Goal: Information Seeking & Learning: Learn about a topic

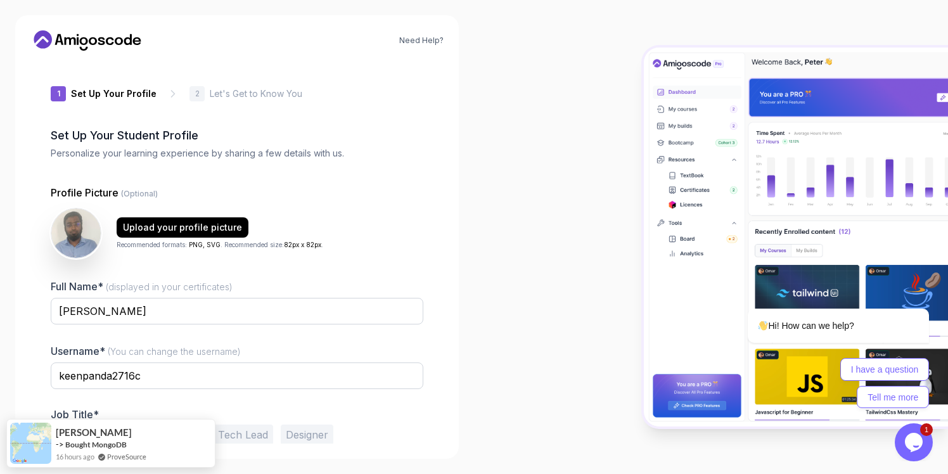
scroll to position [54, 0]
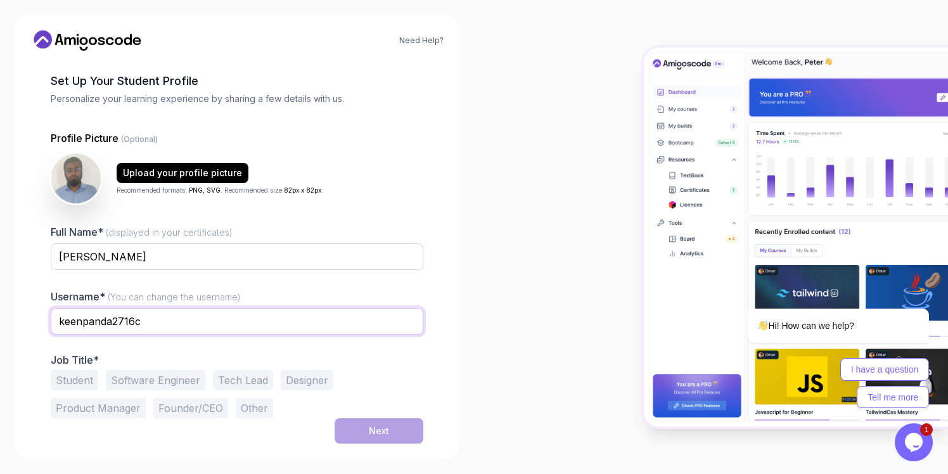
click at [120, 325] on input "keenpanda2716c" at bounding box center [237, 321] width 373 height 27
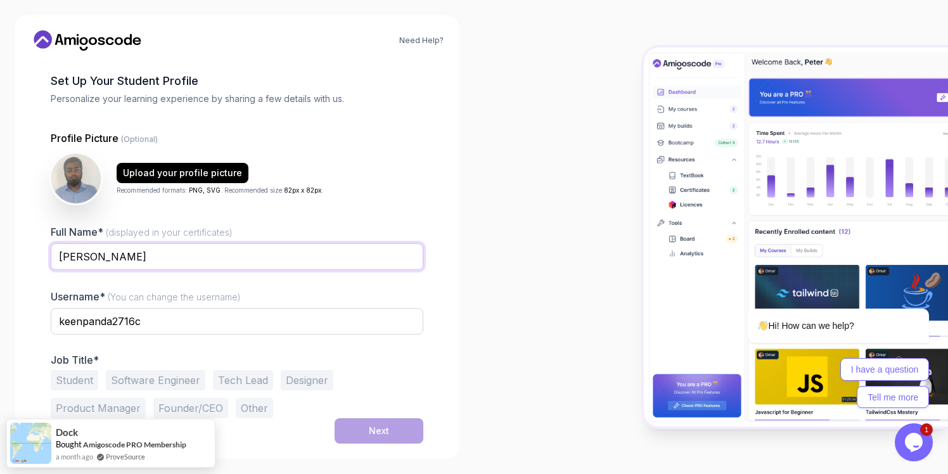
click at [120, 253] on input "[PERSON_NAME]" at bounding box center [237, 256] width 373 height 27
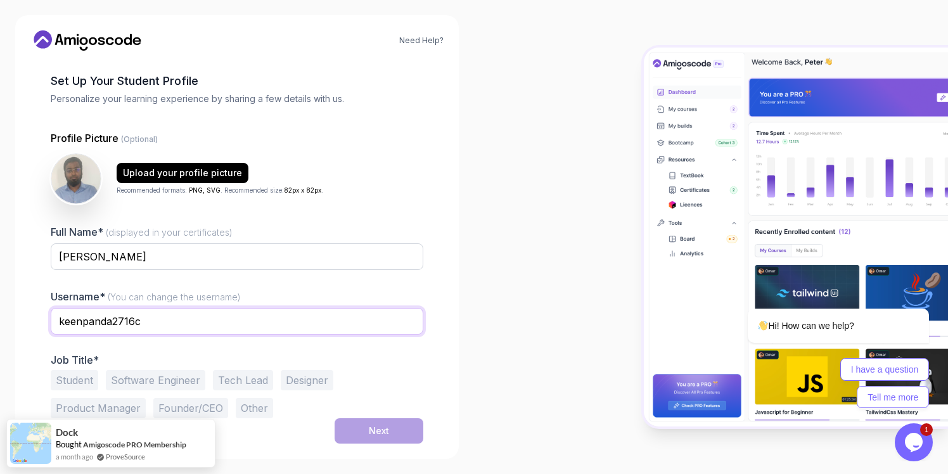
click at [119, 317] on input "keenpanda2716c" at bounding box center [237, 321] width 373 height 27
paste input "[PERSON_NAME]"
type input "[PERSON_NAME]"
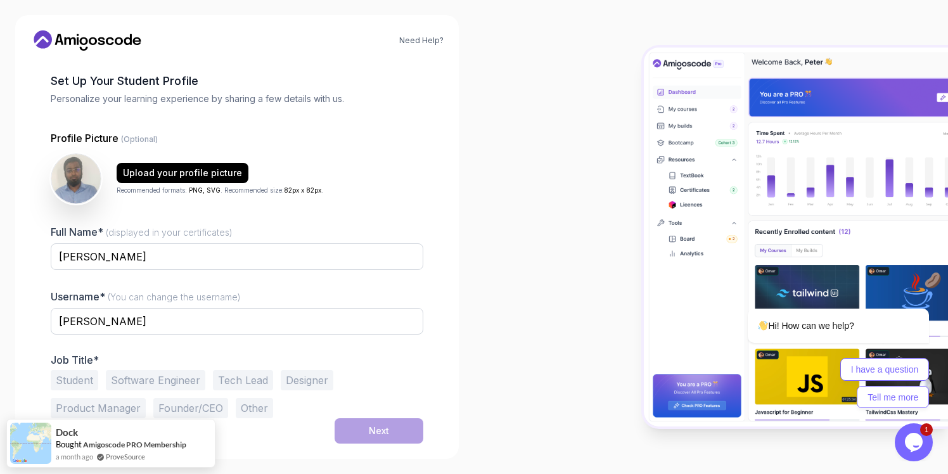
click at [471, 384] on div "Need Help? 1 Set Up Your Profile 1 Set Up Your Profile 2 Let's Get to Know You …" at bounding box center [237, 237] width 474 height 474
click at [147, 383] on button "Software Engineer" at bounding box center [155, 380] width 99 height 20
click at [374, 433] on div "Next" at bounding box center [379, 431] width 20 height 13
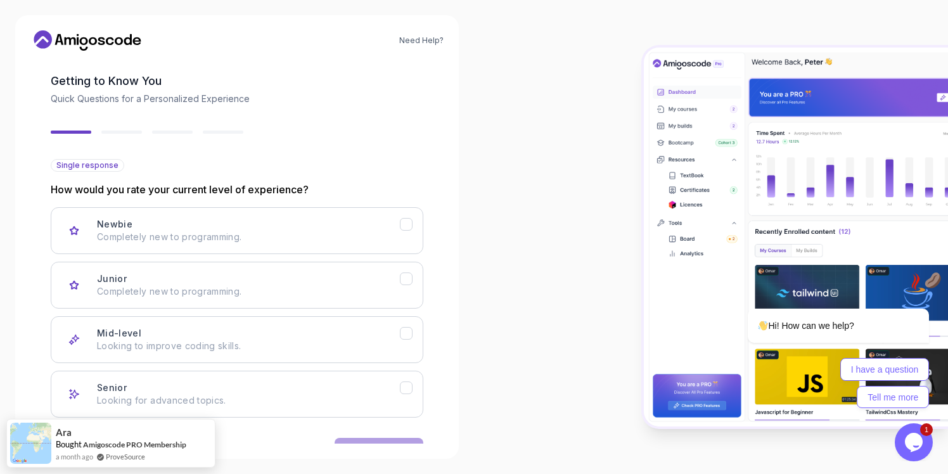
scroll to position [94, 0]
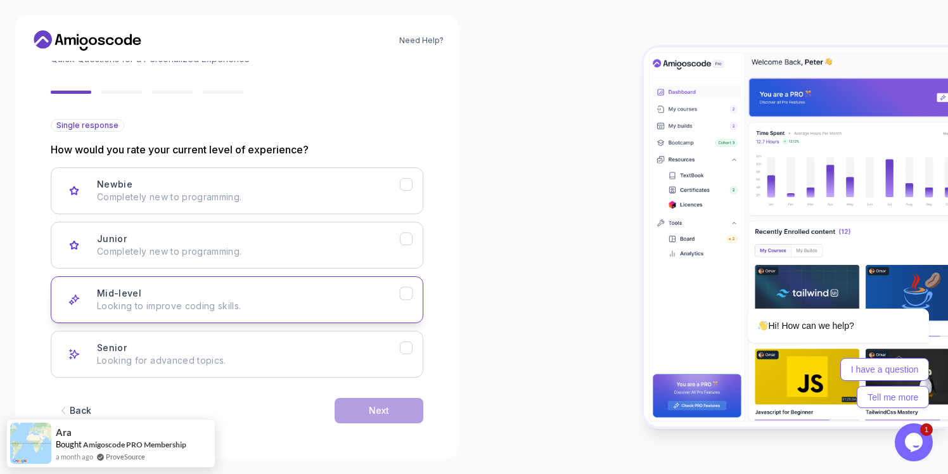
click at [182, 305] on p "Looking to improve coding skills." at bounding box center [248, 306] width 303 height 13
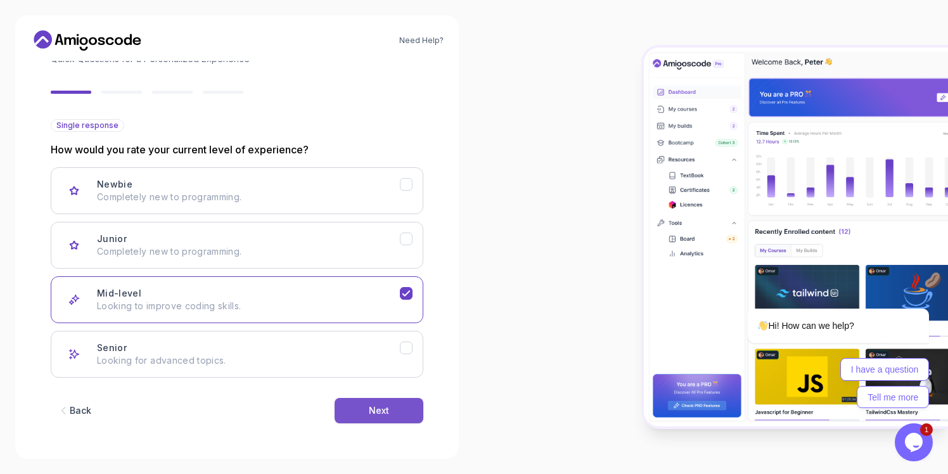
click at [372, 413] on div "Next" at bounding box center [379, 410] width 20 height 13
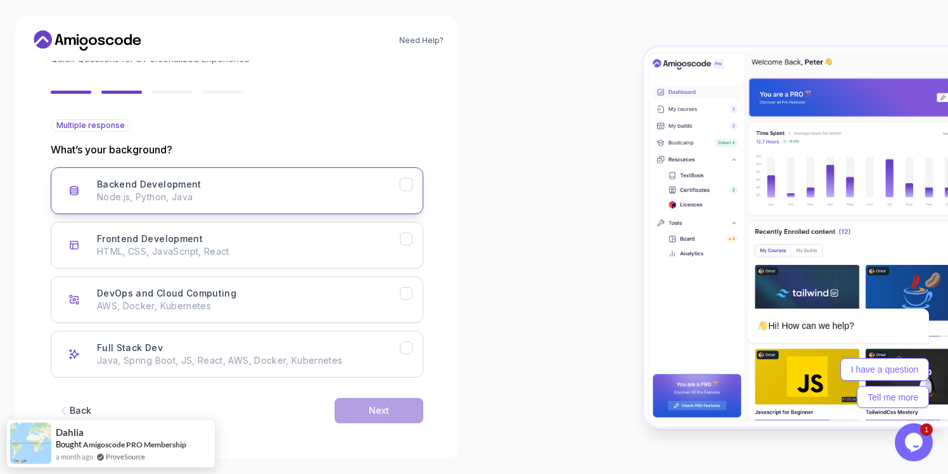
click at [265, 198] on p "Node.js, Python, Java" at bounding box center [248, 197] width 303 height 13
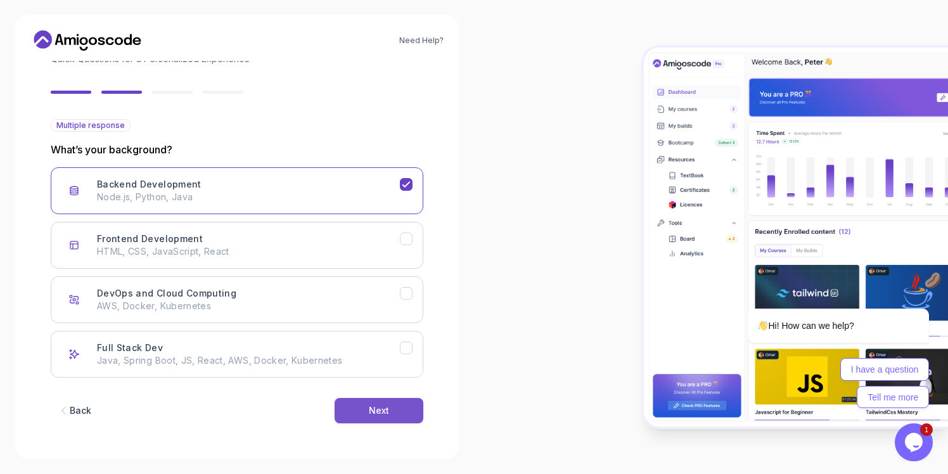
click at [385, 411] on div "Next" at bounding box center [379, 410] width 20 height 13
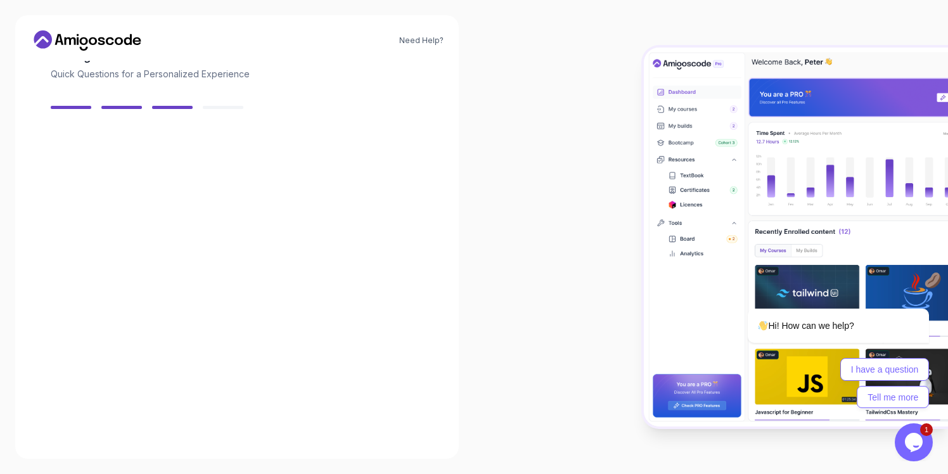
scroll to position [79, 0]
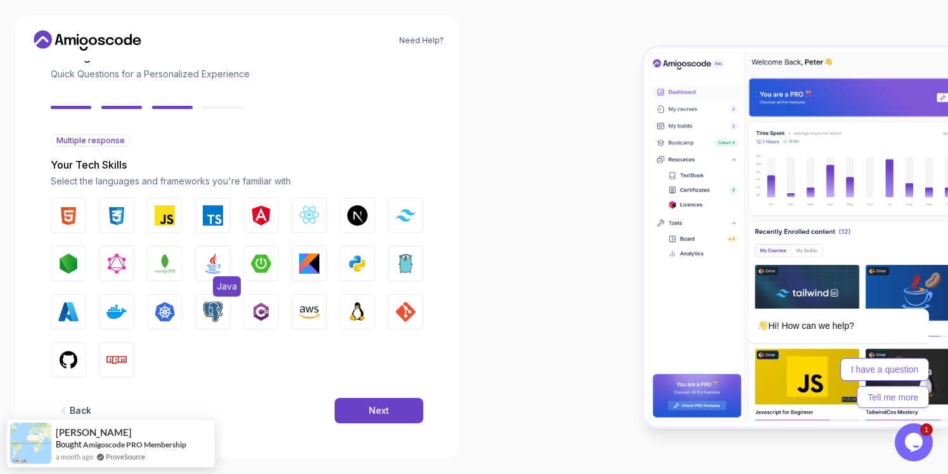
click at [217, 275] on button "Java" at bounding box center [212, 263] width 35 height 35
click at [374, 409] on div "Next" at bounding box center [379, 410] width 20 height 13
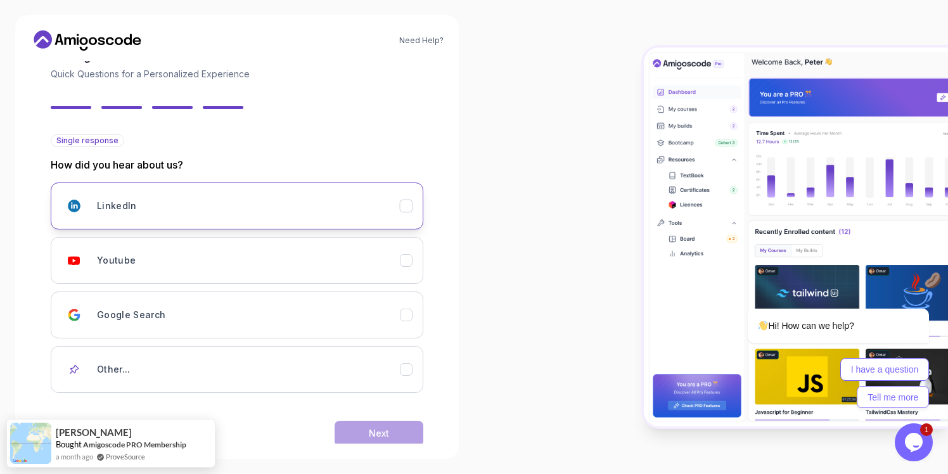
click at [409, 204] on icon "LinkedIn" at bounding box center [405, 205] width 7 height 5
click at [378, 430] on div "Next" at bounding box center [379, 433] width 20 height 13
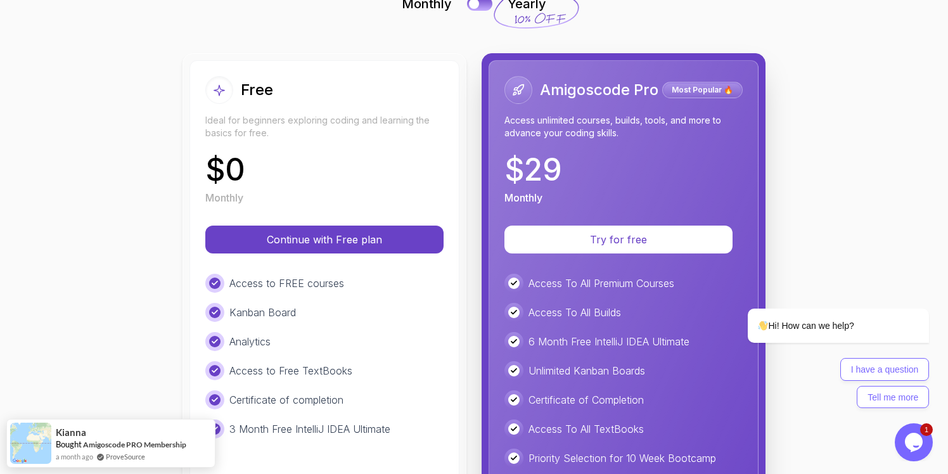
scroll to position [31, 0]
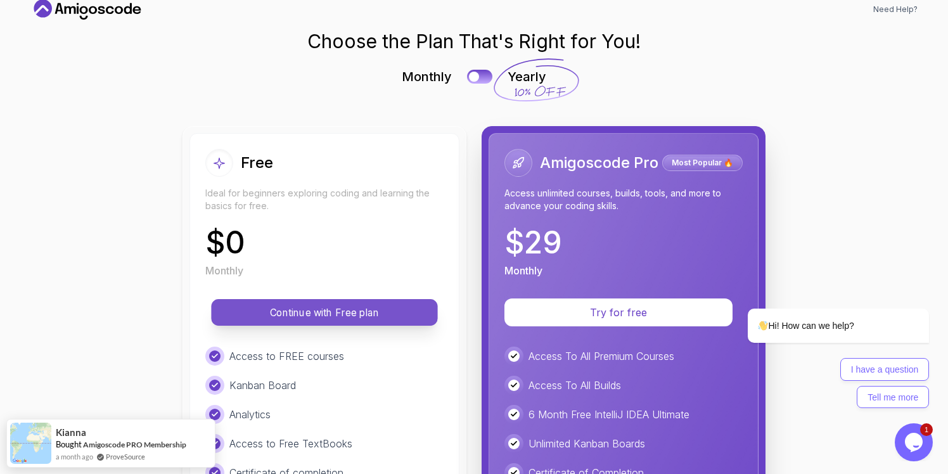
click at [324, 312] on p "Continue with Free plan" at bounding box center [325, 312] width 198 height 15
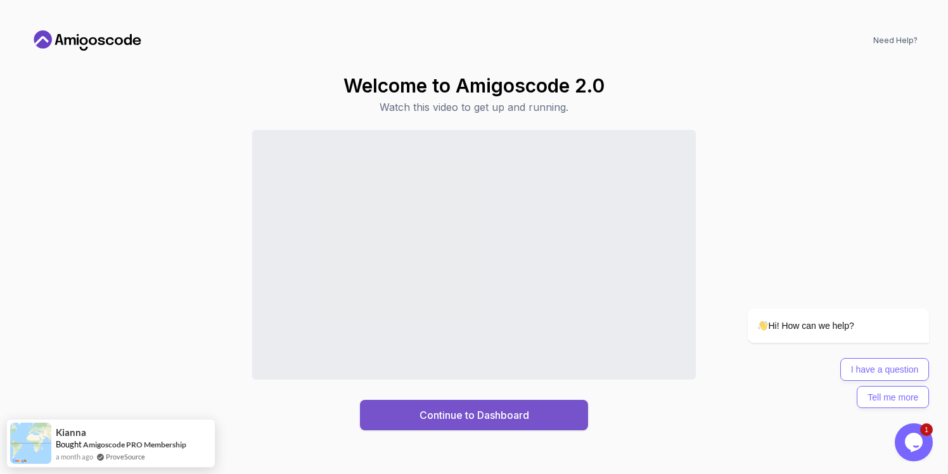
click at [464, 419] on div "Continue to Dashboard" at bounding box center [474, 414] width 110 height 15
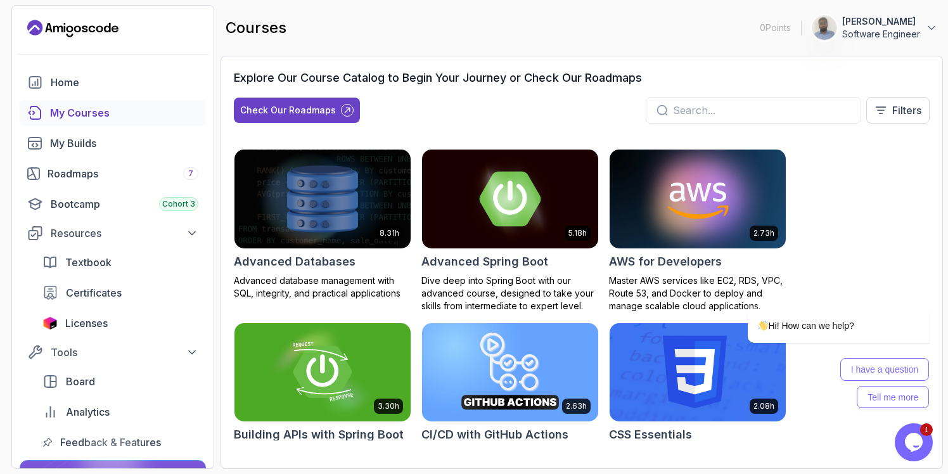
click at [518, 203] on img at bounding box center [510, 198] width 185 height 103
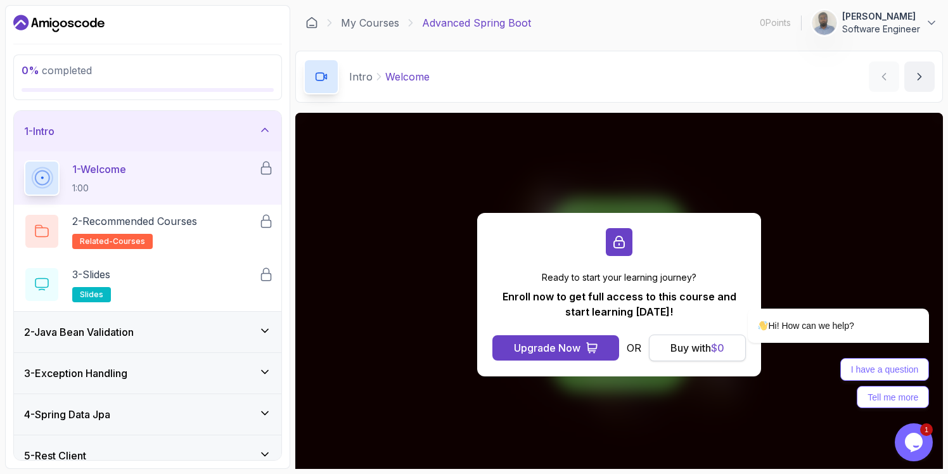
click at [698, 350] on div "Buy with $ 0" at bounding box center [697, 347] width 54 height 15
click at [694, 349] on div "Buy with $ 0" at bounding box center [697, 347] width 54 height 15
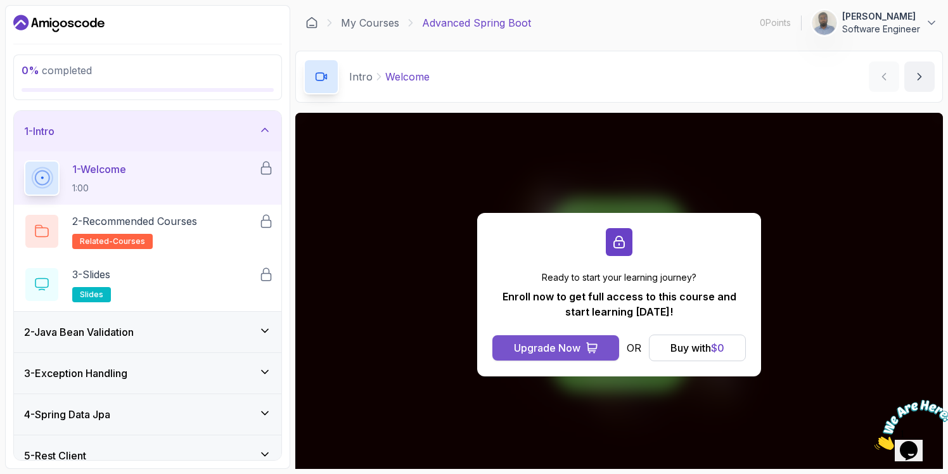
click at [549, 351] on div "Upgrade Now" at bounding box center [547, 347] width 67 height 15
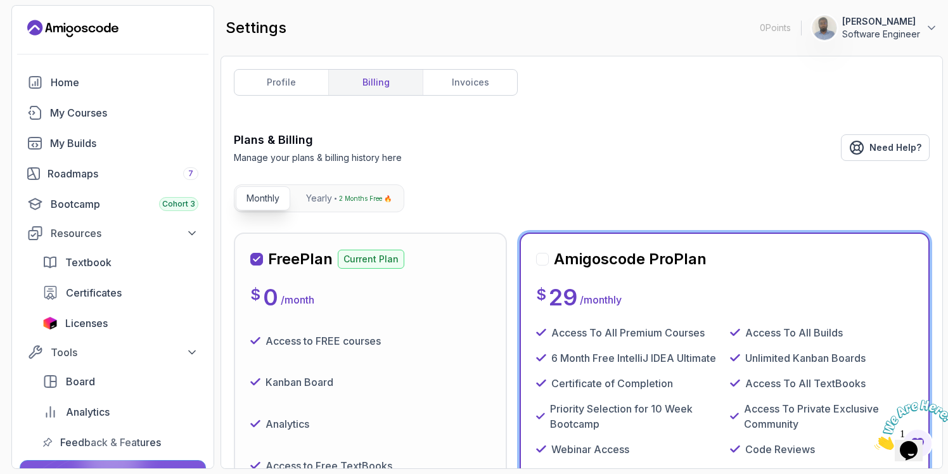
click at [470, 331] on div "Access to FREE courses" at bounding box center [370, 341] width 240 height 32
click at [279, 78] on link "profile" at bounding box center [281, 82] width 94 height 25
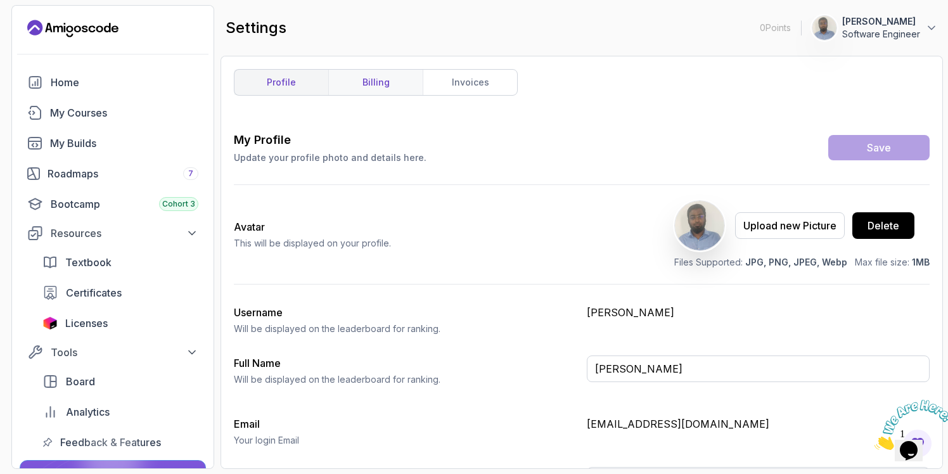
click at [389, 82] on link "billing" at bounding box center [375, 82] width 94 height 25
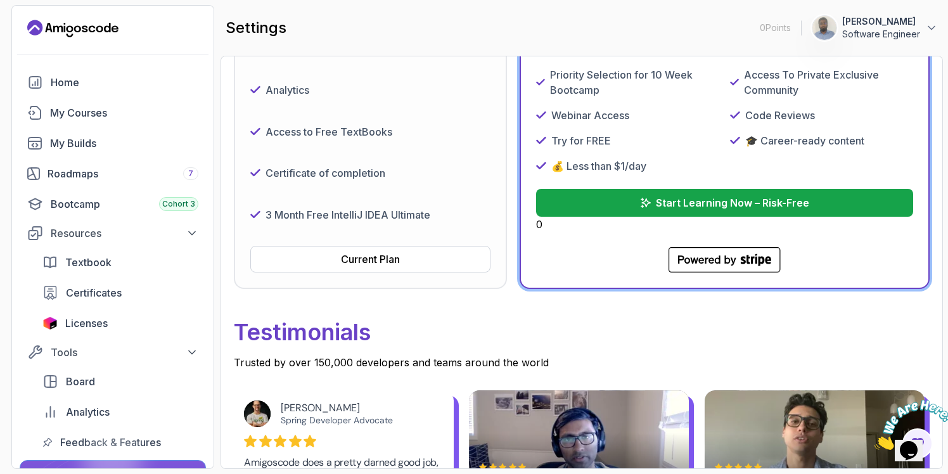
scroll to position [270, 0]
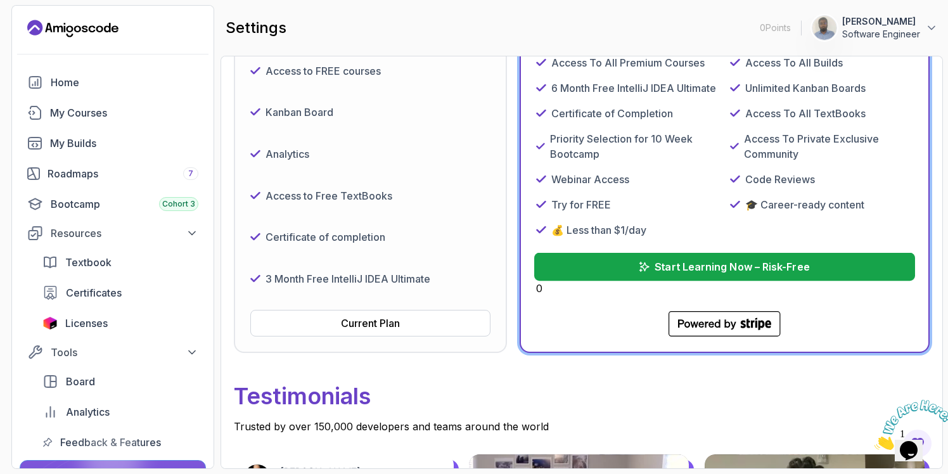
click at [722, 271] on p "Start Learning Now – Risk-Free" at bounding box center [732, 266] width 155 height 15
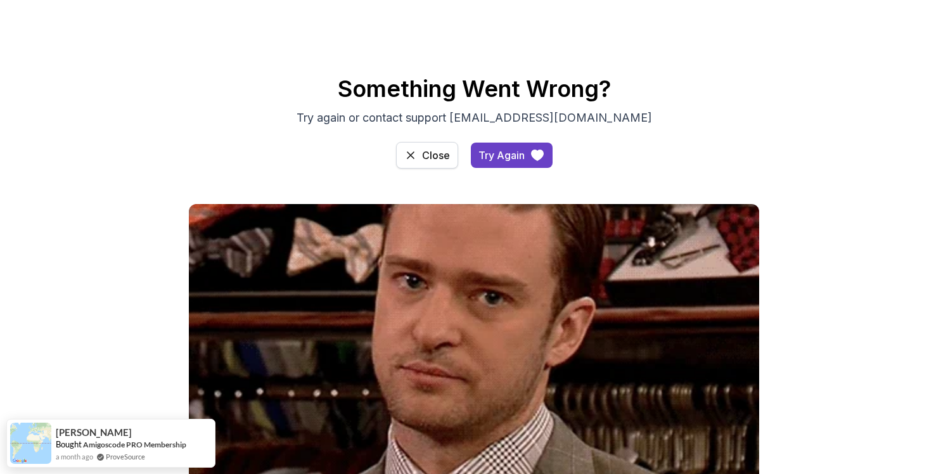
click at [428, 159] on div "Close" at bounding box center [436, 155] width 28 height 15
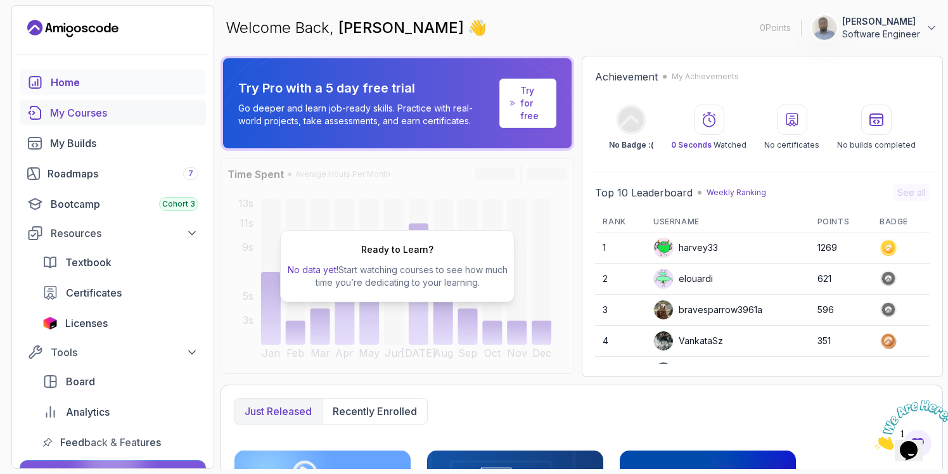
click at [89, 120] on div "My Courses" at bounding box center [124, 112] width 148 height 15
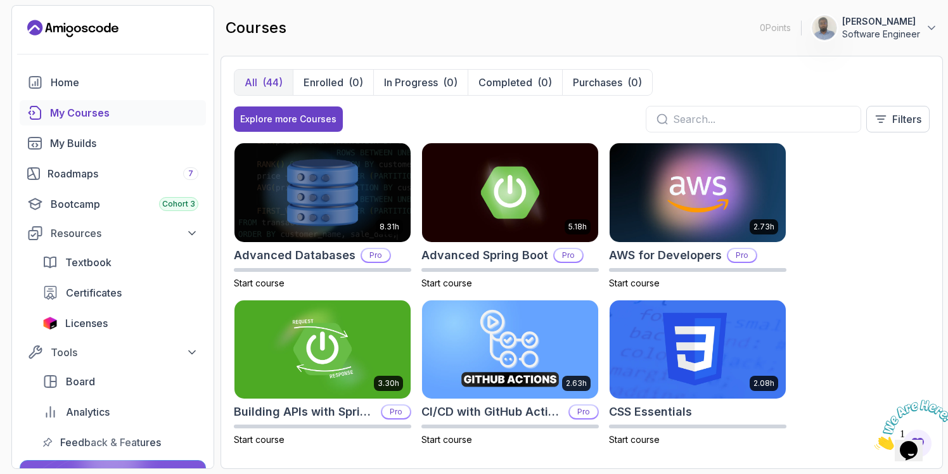
click at [111, 31] on icon "Landing page" at bounding box center [72, 28] width 91 height 20
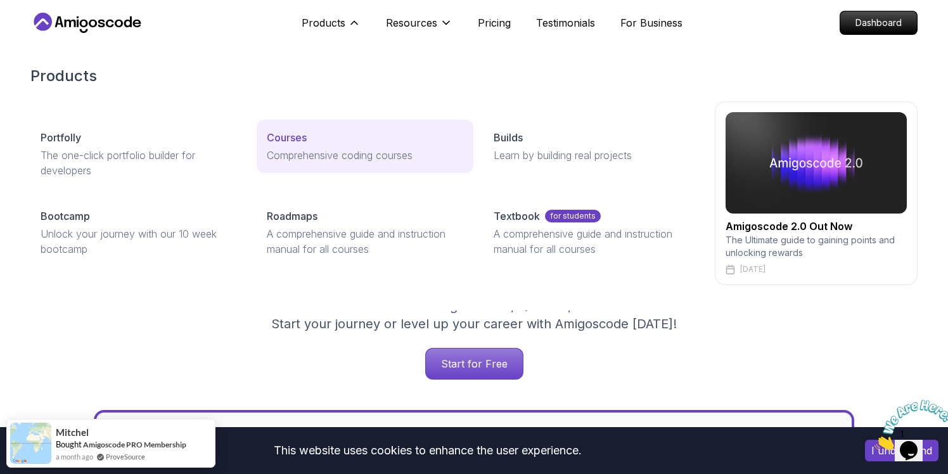
click at [288, 139] on p "Courses" at bounding box center [287, 137] width 40 height 15
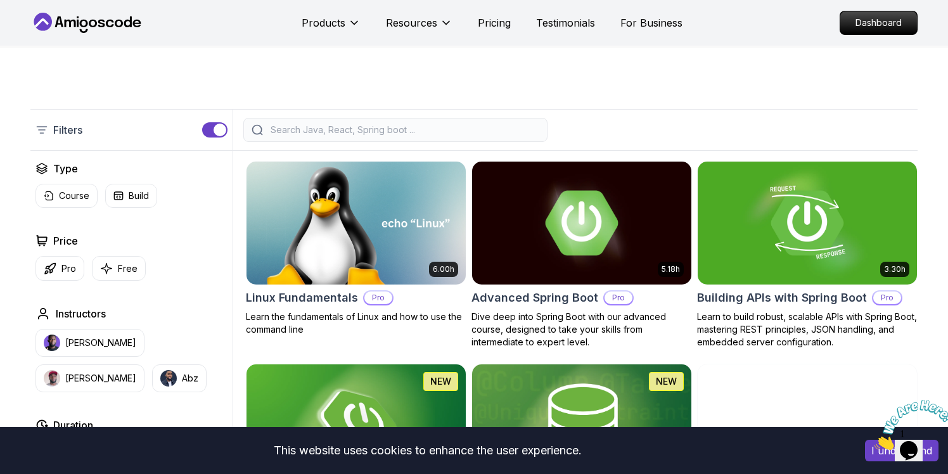
scroll to position [407, 0]
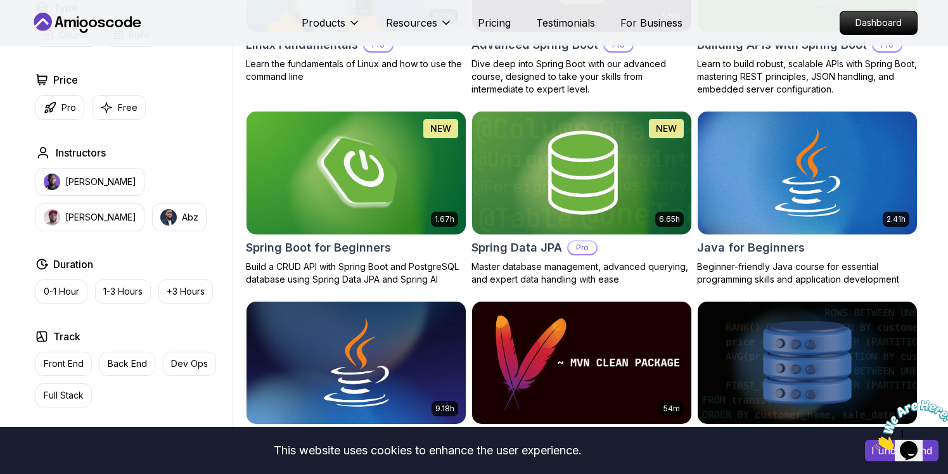
scroll to position [506, 0]
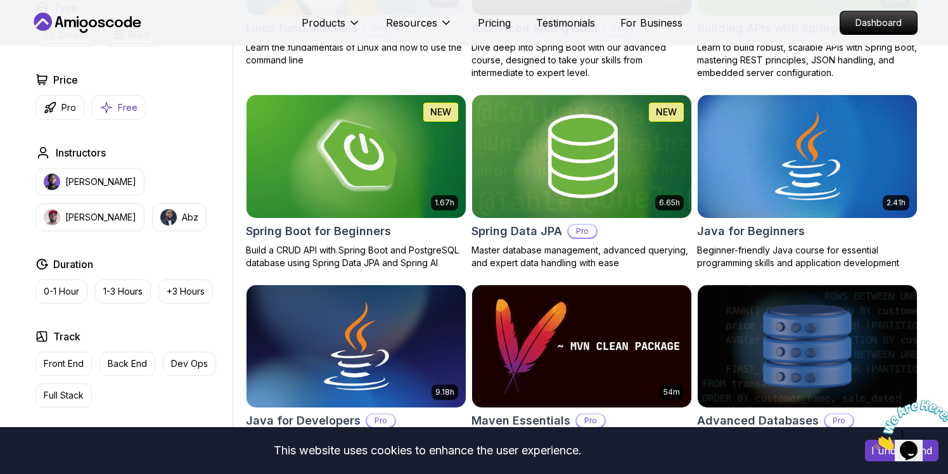
click at [130, 108] on p "Free" at bounding box center [128, 107] width 20 height 13
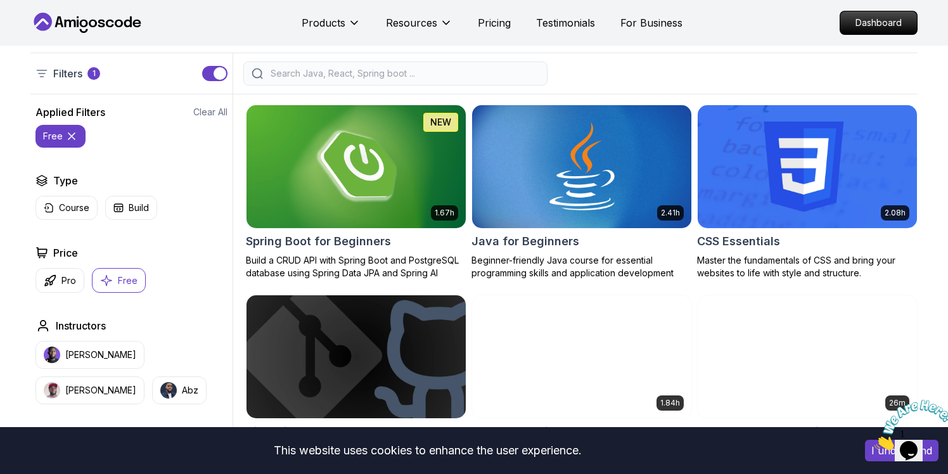
scroll to position [298, 0]
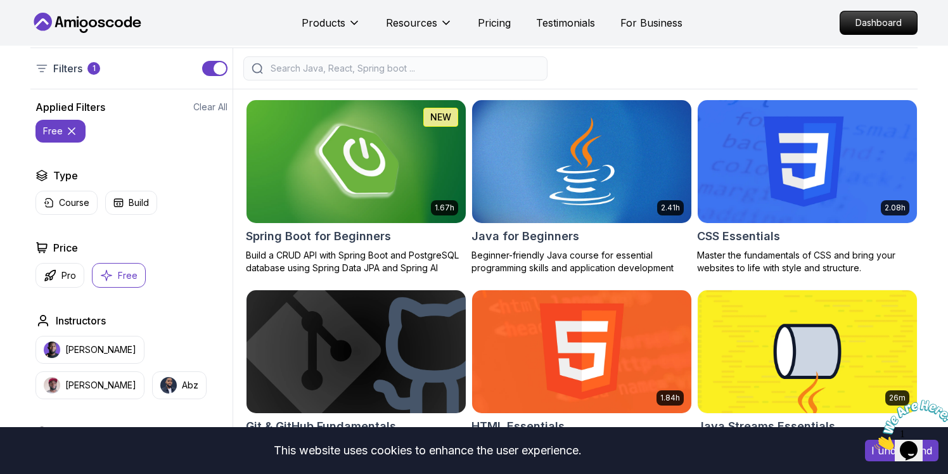
click at [381, 175] on img at bounding box center [356, 161] width 230 height 129
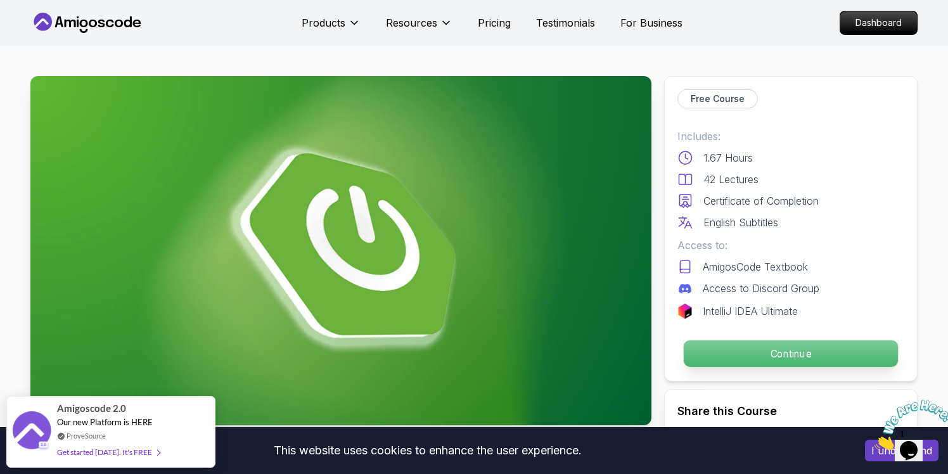
click at [798, 352] on p "Continue" at bounding box center [791, 353] width 214 height 27
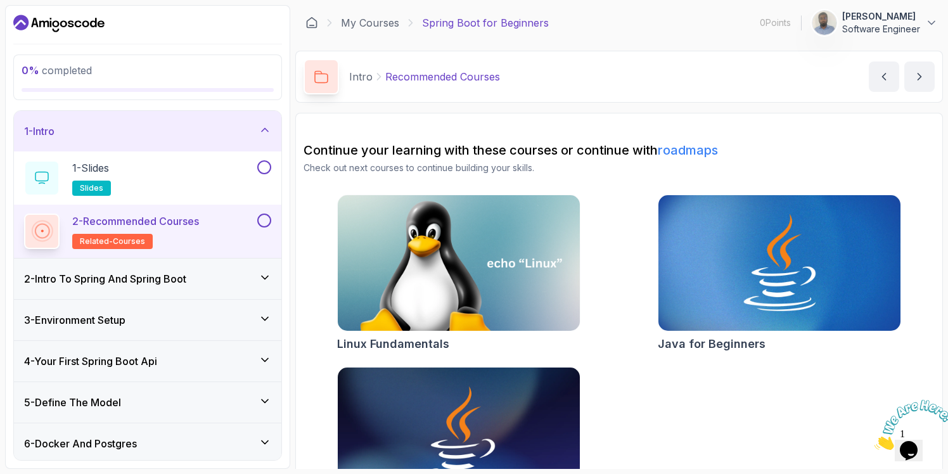
click at [246, 280] on div "2 - Intro To Spring And Spring Boot" at bounding box center [147, 278] width 247 height 15
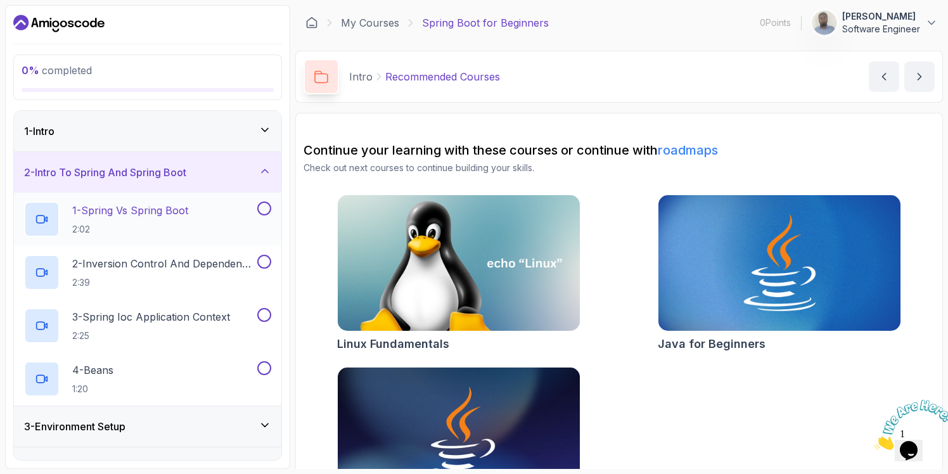
click at [188, 233] on p "2:02" at bounding box center [130, 229] width 116 height 13
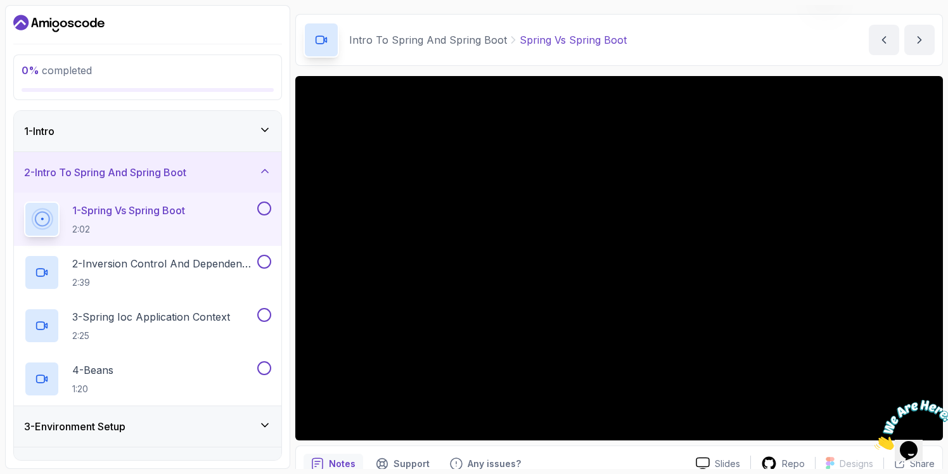
scroll to position [37, 0]
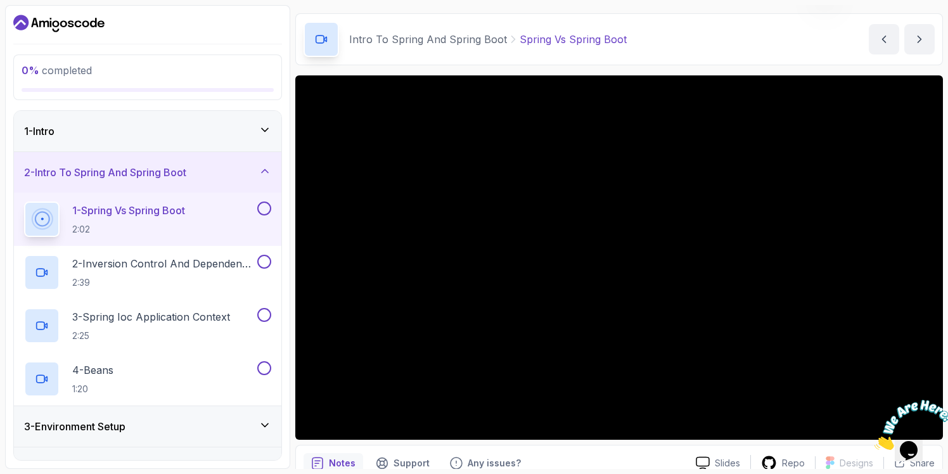
click at [877, 422] on img at bounding box center [913, 425] width 79 height 50
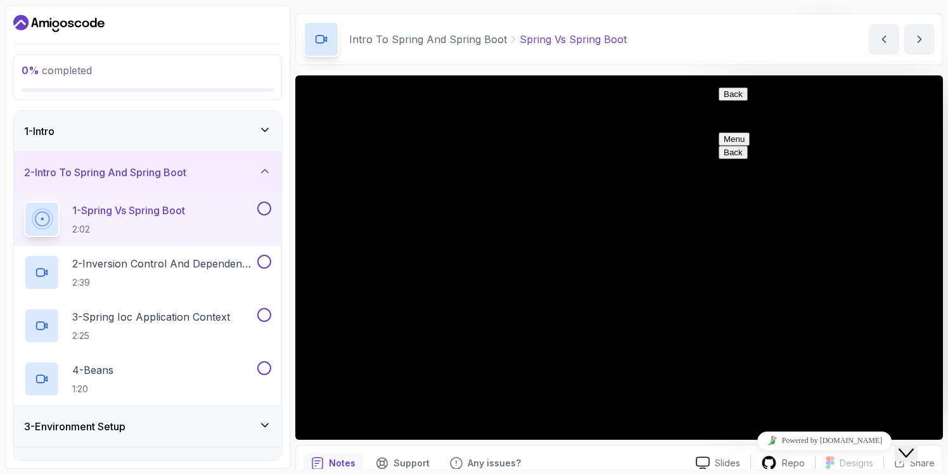
click at [733, 101] on button "Back" at bounding box center [733, 93] width 29 height 13
click at [904, 445] on div "Close Chat This icon closes the chat window." at bounding box center [906, 452] width 15 height 15
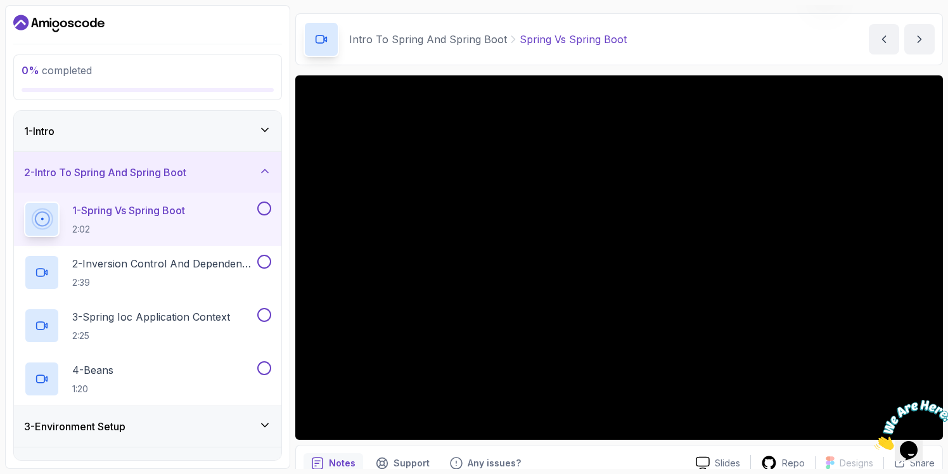
click at [874, 441] on icon "Close" at bounding box center [874, 446] width 0 height 11
click at [136, 328] on h2 "3 - Spring Ioc Application Context 2:25" at bounding box center [151, 325] width 158 height 33
